Goal: Transaction & Acquisition: Obtain resource

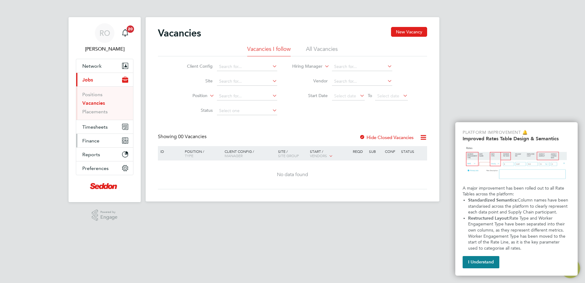
click at [94, 138] on span "Finance" at bounding box center [90, 141] width 17 height 6
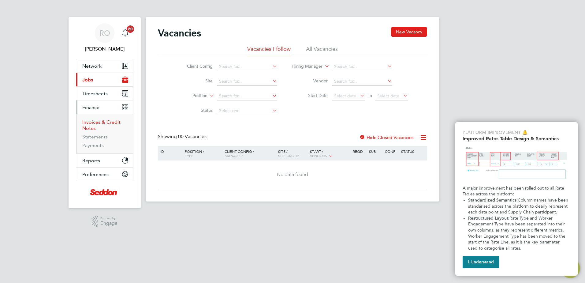
click at [102, 123] on link "Invoices & Credit Notes" at bounding box center [101, 125] width 38 height 12
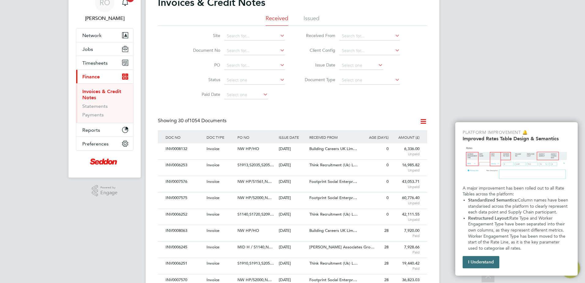
click at [485, 265] on button "I Understand" at bounding box center [480, 262] width 37 height 12
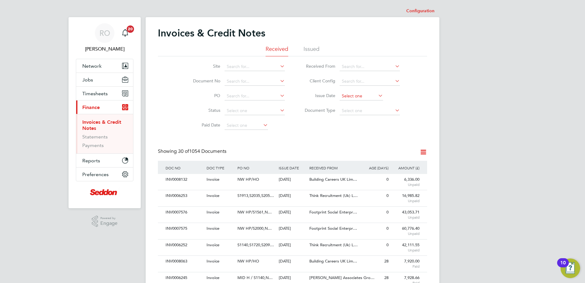
click at [354, 98] on input at bounding box center [360, 96] width 43 height 9
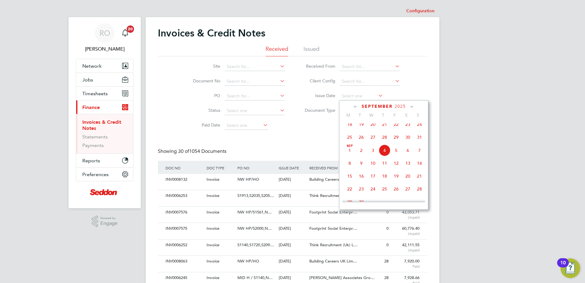
click at [388, 154] on span "4" at bounding box center [385, 150] width 12 height 12
type input "[DATE]"
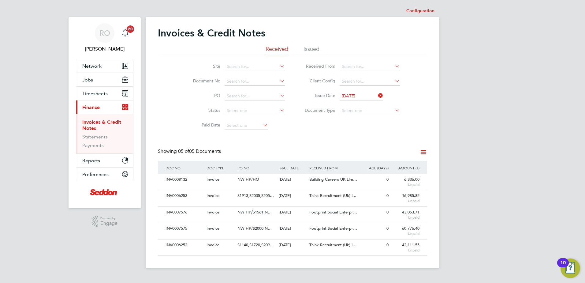
click at [423, 154] on icon at bounding box center [423, 152] width 8 height 8
click at [400, 165] on li "Download invoices" at bounding box center [398, 166] width 58 height 9
click at [388, 250] on div "0" at bounding box center [374, 244] width 31 height 11
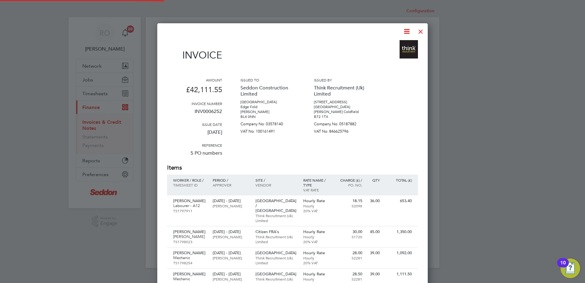
scroll to position [1274, 271]
click at [407, 29] on icon at bounding box center [407, 32] width 8 height 8
click at [399, 47] on li "Download Invoice" at bounding box center [388, 46] width 42 height 9
click at [420, 33] on div at bounding box center [420, 29] width 11 height 11
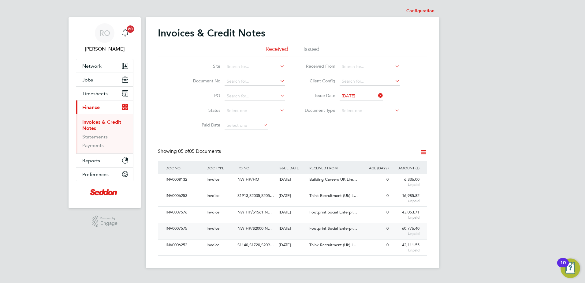
click at [333, 232] on div "Footprint Social Enterpr…" at bounding box center [333, 228] width 51 height 11
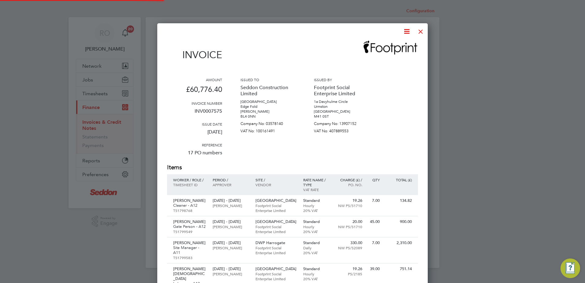
scroll to position [1729, 271]
click at [406, 30] on icon at bounding box center [407, 32] width 8 height 8
click at [388, 48] on li "Download Invoice" at bounding box center [388, 46] width 42 height 9
click at [423, 31] on div at bounding box center [420, 29] width 11 height 11
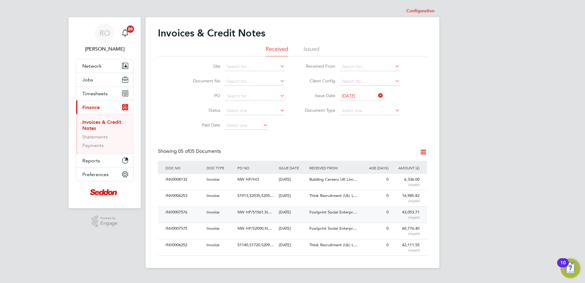
click at [365, 218] on div "INV0007576 Invoice NW HP/S1561,N… [DATE] Seddon Construction Limited Footprint …" at bounding box center [292, 214] width 269 height 16
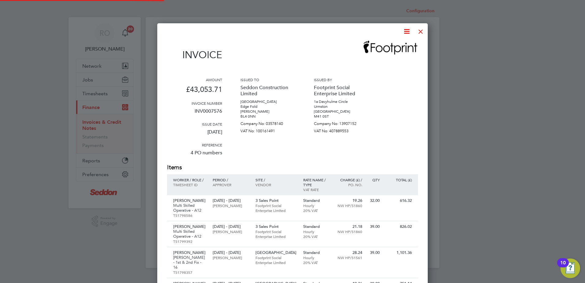
scroll to position [1450, 271]
click at [407, 31] on icon at bounding box center [407, 32] width 8 height 8
click at [398, 45] on li "Download Invoice" at bounding box center [388, 46] width 42 height 9
click at [419, 29] on div at bounding box center [420, 29] width 11 height 11
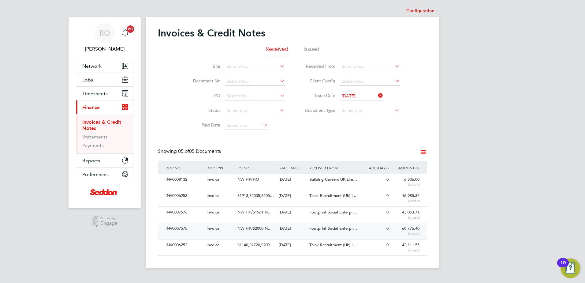
click at [346, 229] on span "Footprint Social Enterpr…" at bounding box center [333, 227] width 48 height 5
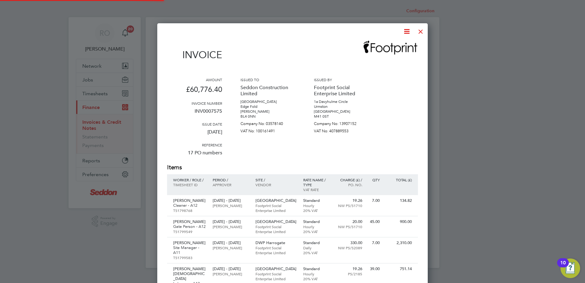
scroll to position [1729, 271]
click at [406, 33] on icon at bounding box center [407, 32] width 8 height 8
click at [394, 46] on li "Download Invoice" at bounding box center [388, 46] width 42 height 9
click at [418, 32] on div at bounding box center [420, 29] width 11 height 11
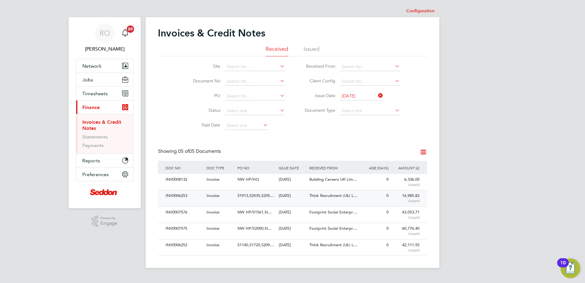
click at [353, 197] on span "Think Recruitment (Uk) L…" at bounding box center [333, 195] width 48 height 5
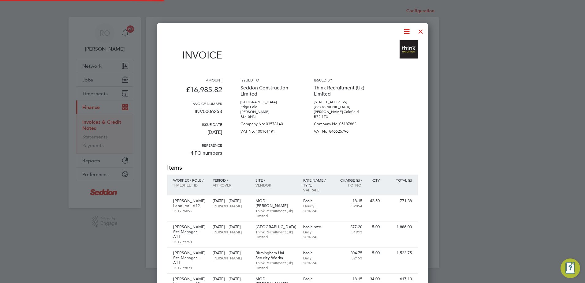
scroll to position [627, 271]
click at [407, 30] on icon at bounding box center [407, 32] width 8 height 8
click at [398, 45] on li "Download Invoice" at bounding box center [388, 46] width 42 height 9
click at [419, 31] on div at bounding box center [420, 29] width 11 height 11
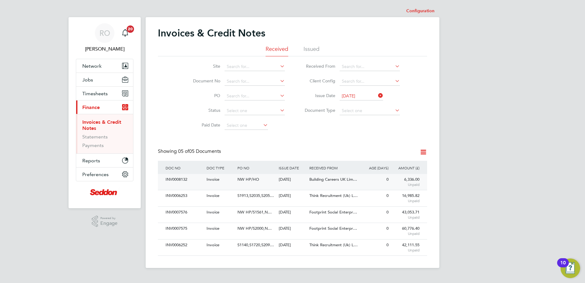
click at [284, 181] on div "[DATE]" at bounding box center [292, 179] width 31 height 11
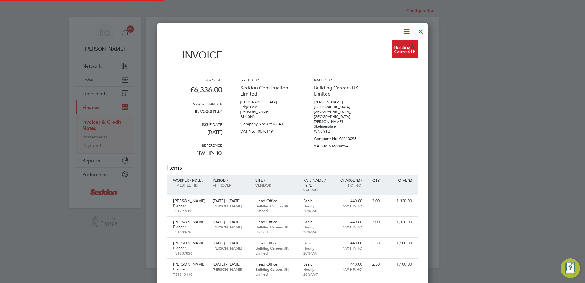
scroll to position [405, 271]
click at [403, 33] on icon at bounding box center [407, 32] width 8 height 8
click at [390, 48] on li "Download Invoice" at bounding box center [388, 46] width 42 height 9
click at [423, 28] on div at bounding box center [420, 29] width 11 height 11
